Goal: Check status: Check status

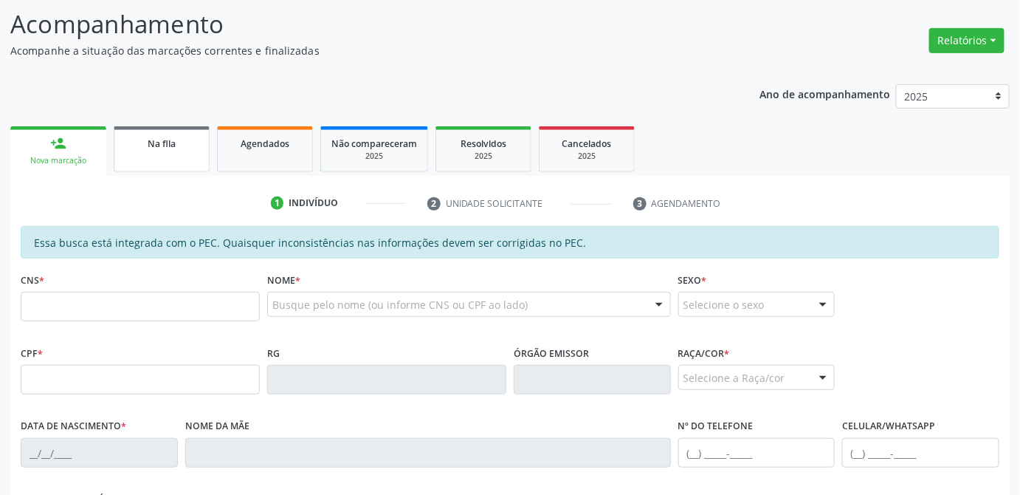
scroll to position [207, 0]
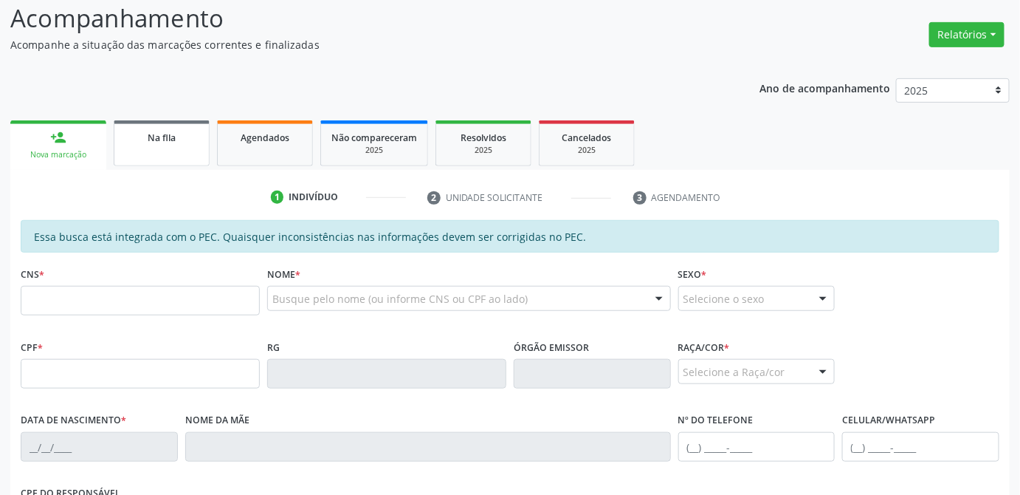
click at [167, 134] on span "Na fila" at bounding box center [162, 137] width 28 height 13
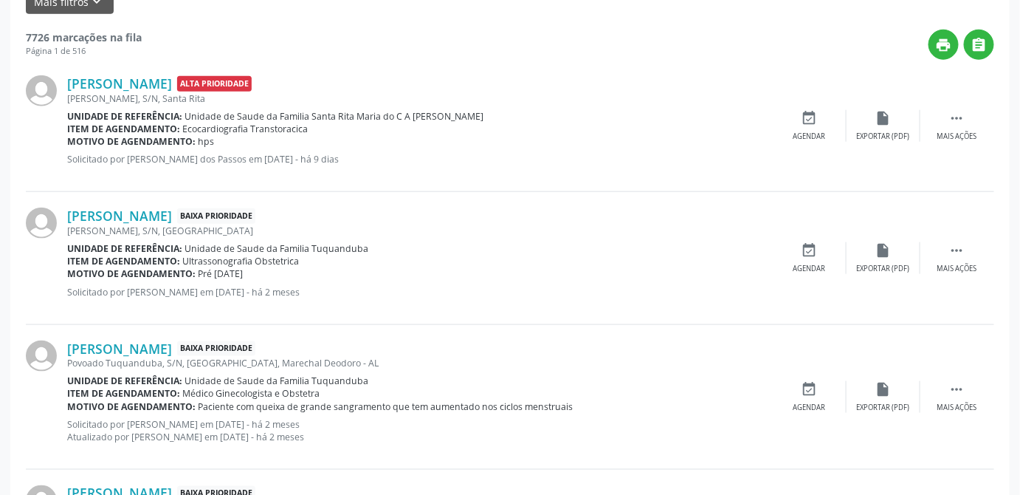
scroll to position [543, 0]
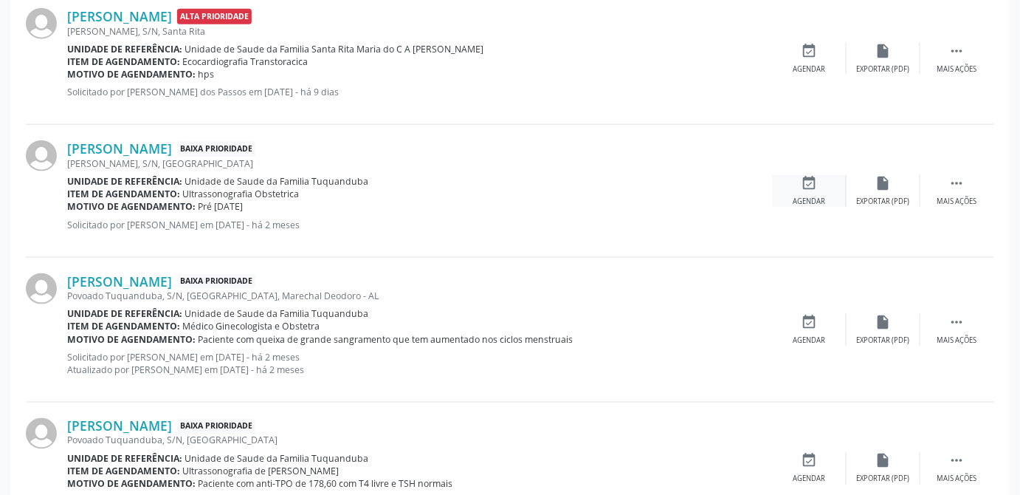
click at [816, 185] on icon "event_available" at bounding box center [810, 183] width 16 height 16
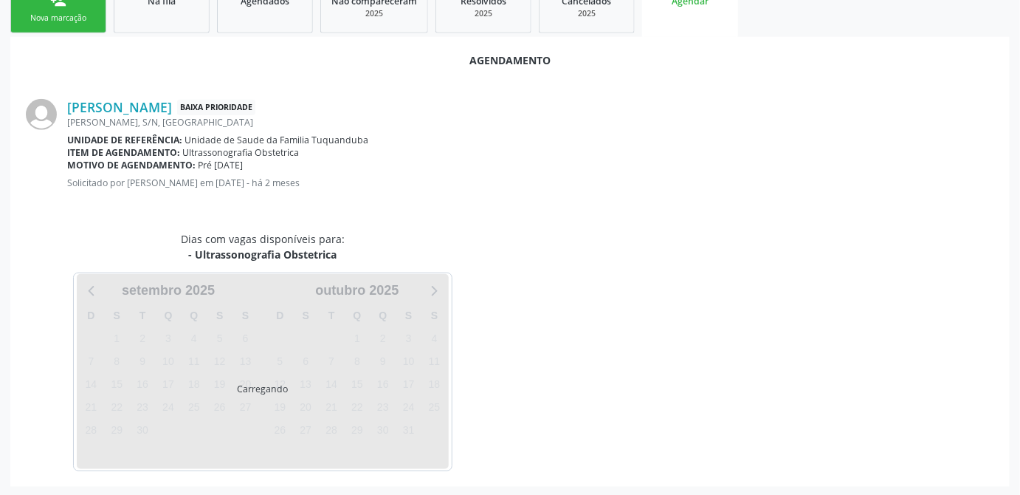
scroll to position [421, 0]
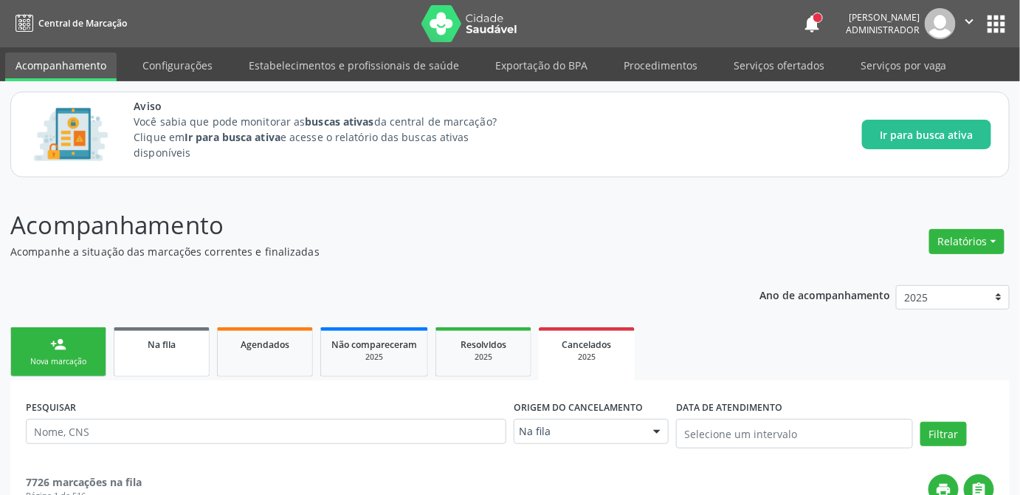
click at [164, 346] on span "Na fila" at bounding box center [162, 344] width 28 height 13
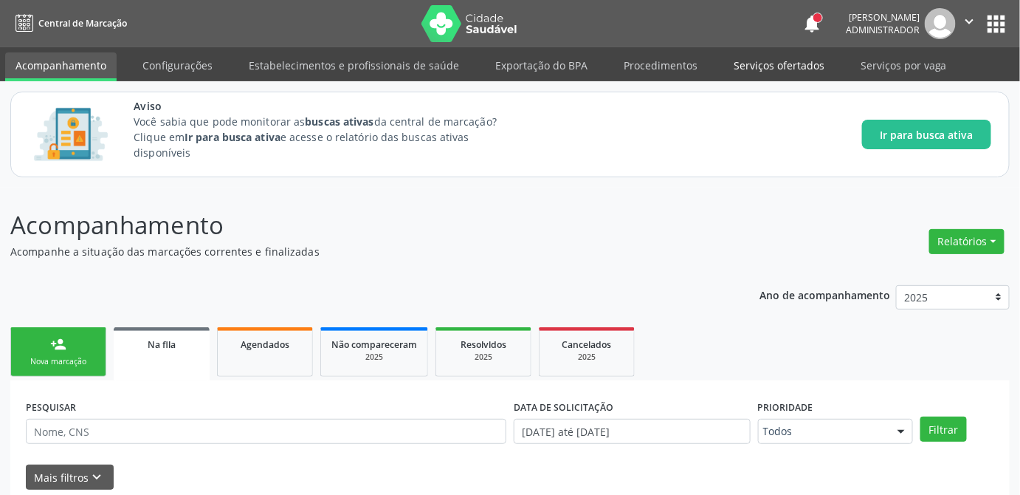
click at [777, 66] on link "Serviços ofertados" at bounding box center [779, 65] width 111 height 26
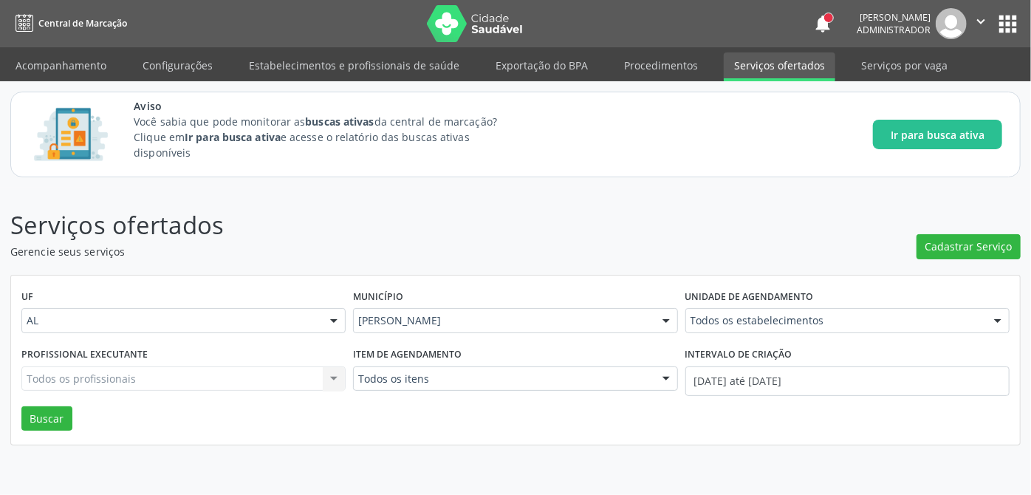
click at [170, 374] on div "Todos os profissionais Todos os profissionais Nenhum resultado encontrado para:…" at bounding box center [183, 378] width 324 height 25
click at [319, 379] on div "Todos os profissionais Todos os profissionais Nenhum resultado encontrado para:…" at bounding box center [183, 378] width 324 height 25
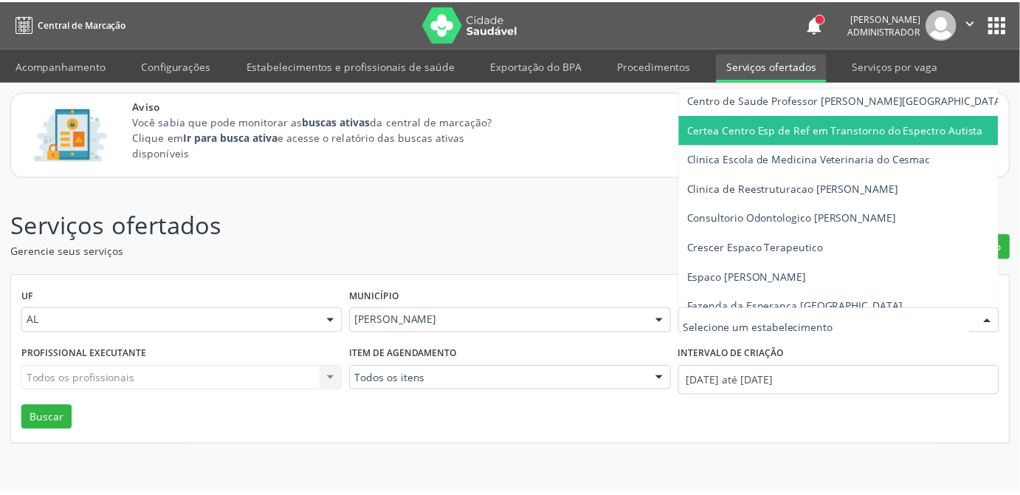
scroll to position [134, 0]
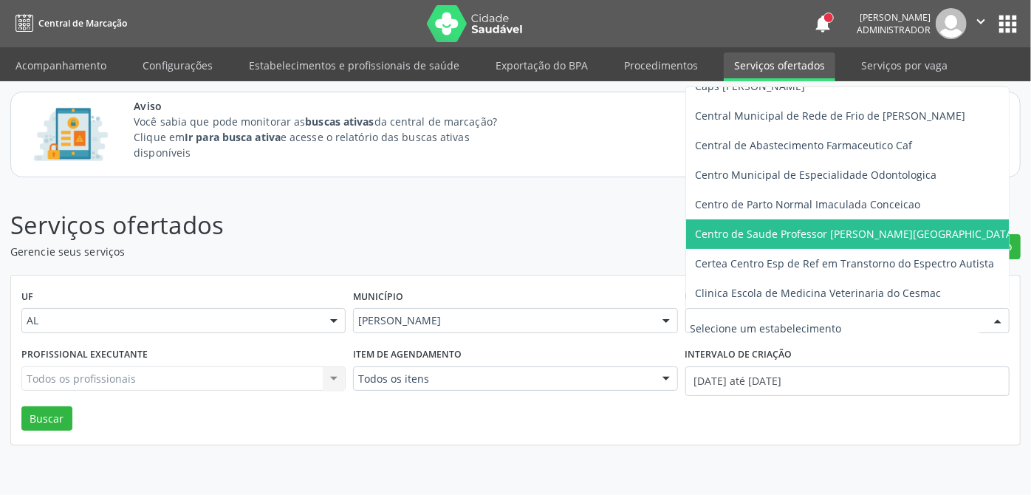
click at [850, 228] on span "Centro de Saude Professor [PERSON_NAME][GEOGRAPHIC_DATA]" at bounding box center [855, 234] width 321 height 14
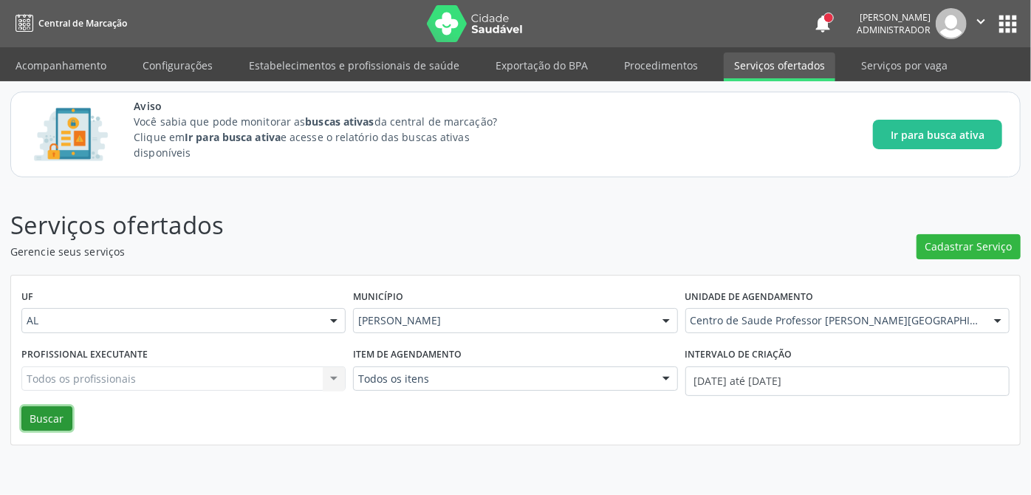
click at [55, 416] on button "Buscar" at bounding box center [46, 418] width 51 height 25
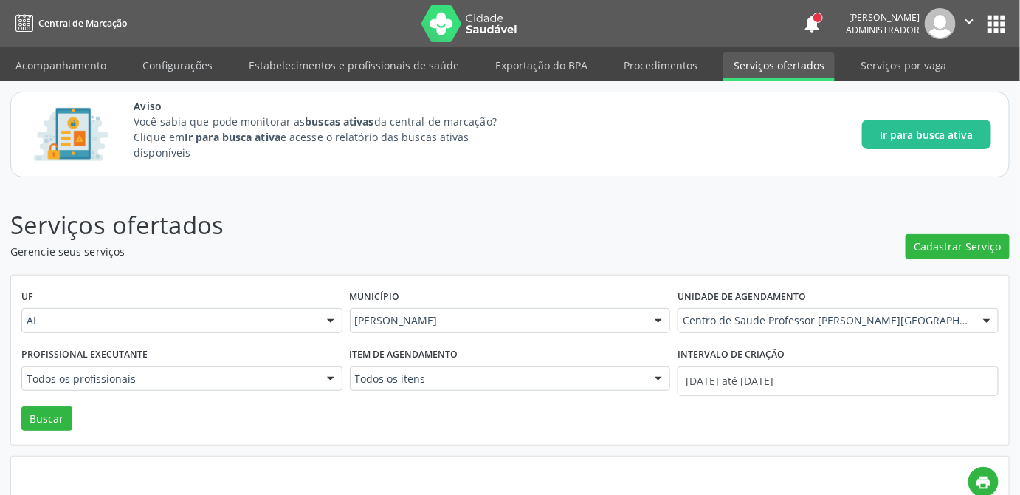
scroll to position [165, 0]
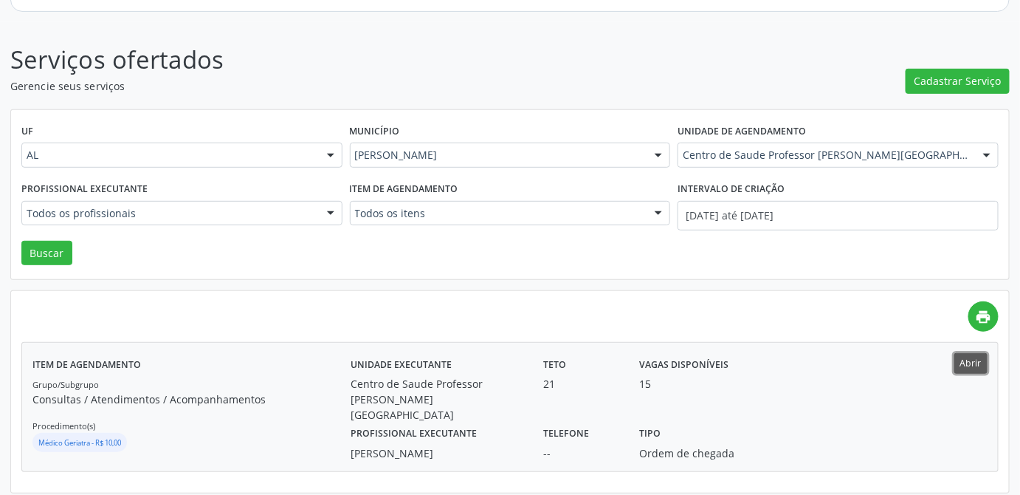
click at [977, 365] on button "Abrir" at bounding box center [971, 363] width 33 height 20
